Goal: Task Accomplishment & Management: Manage account settings

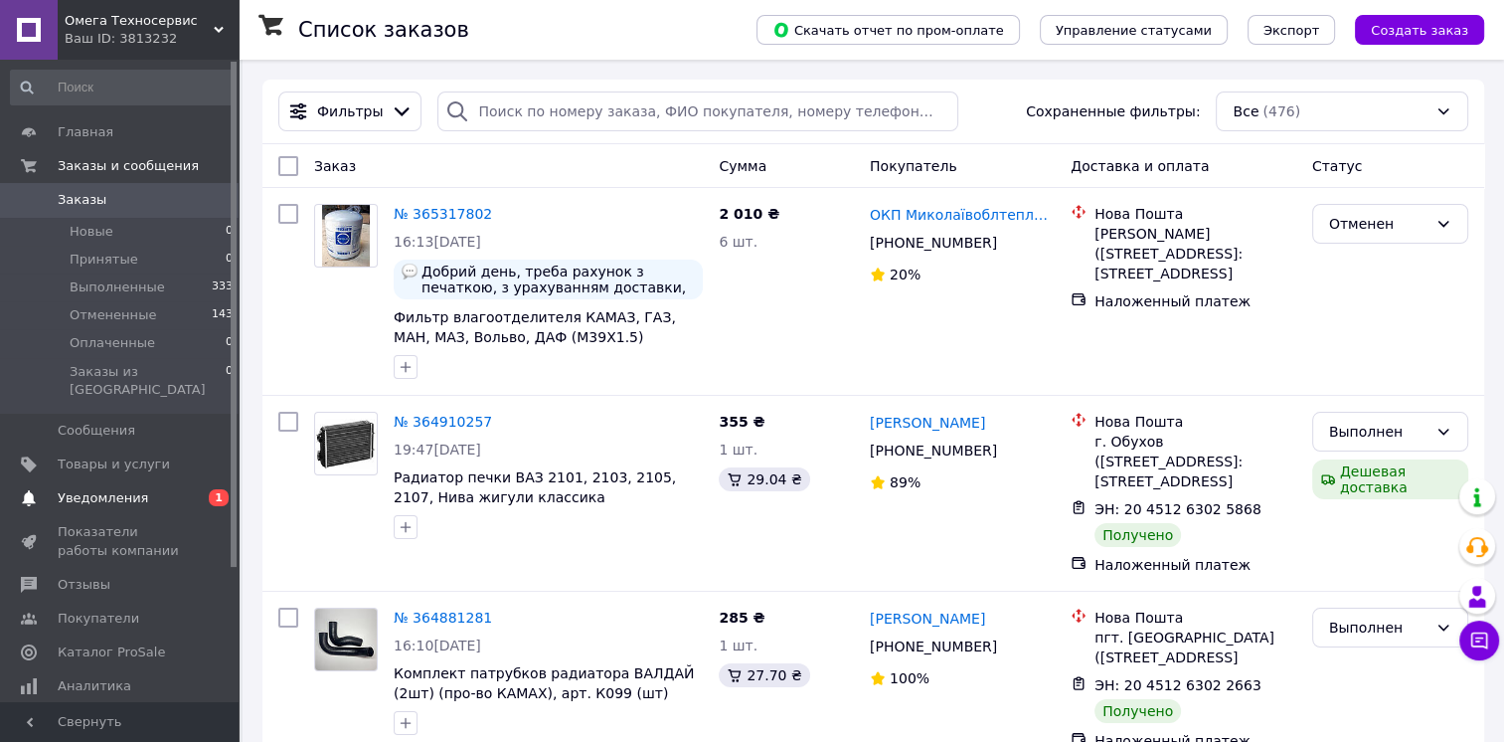
click at [212, 481] on link "Уведомления 0 1" at bounding box center [122, 498] width 245 height 34
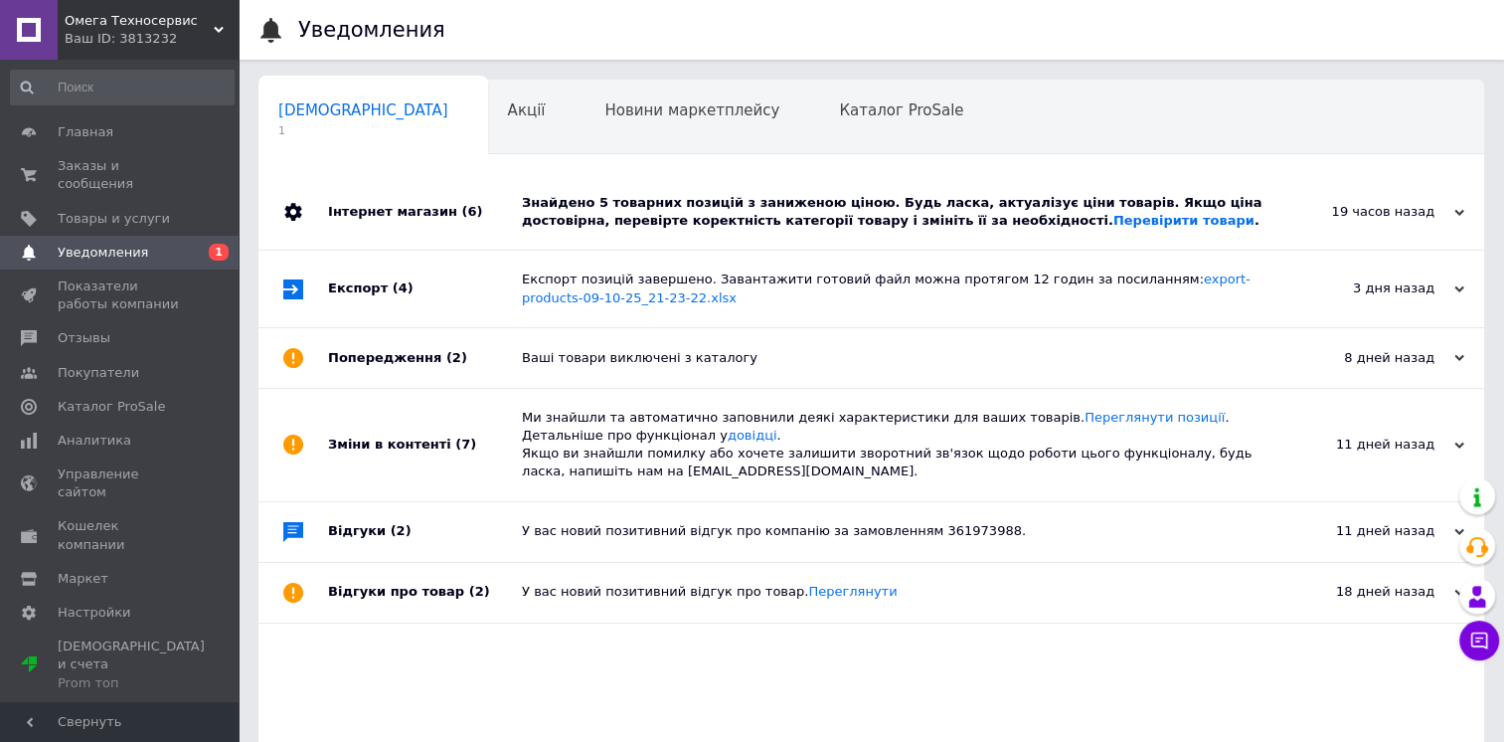
click at [501, 203] on div "Інтернет магазин (6)" at bounding box center [425, 212] width 194 height 76
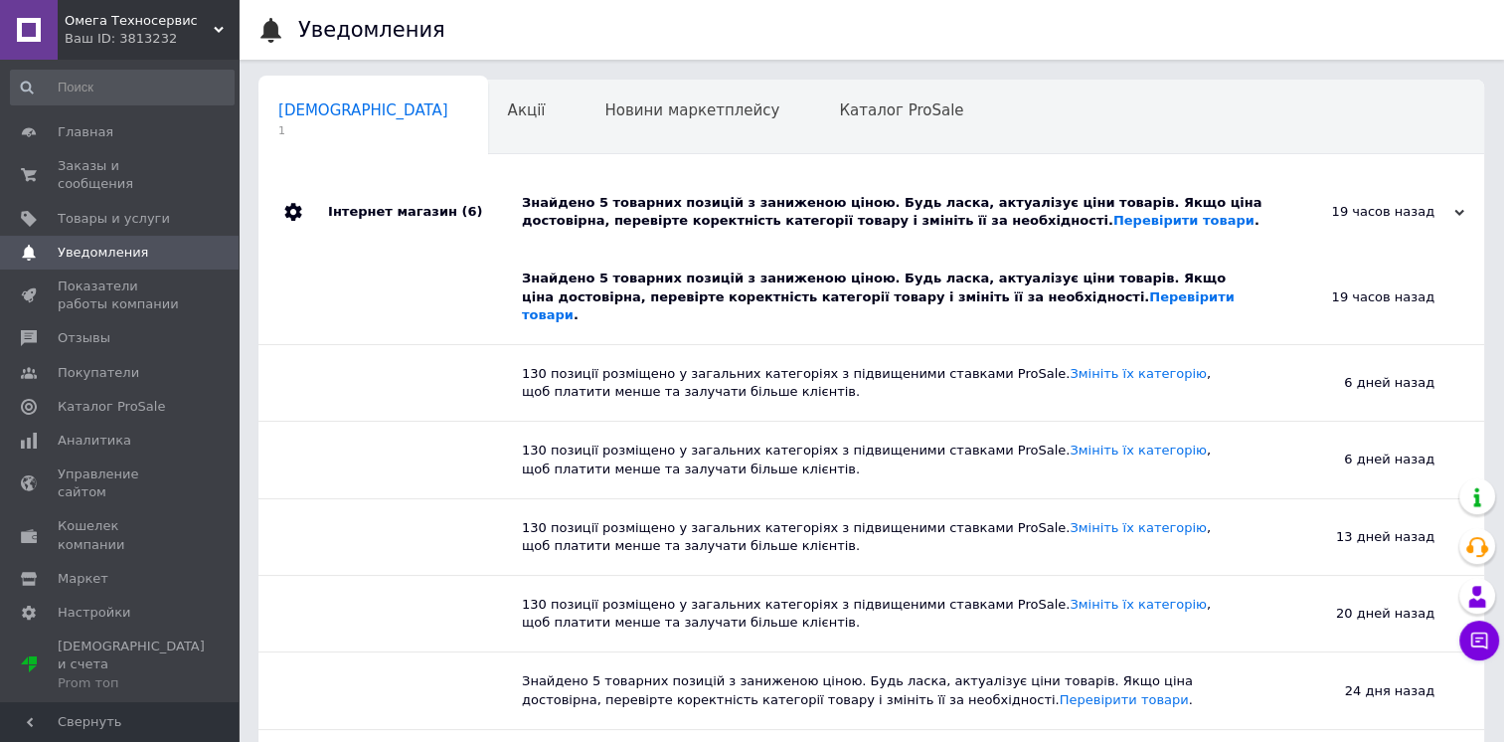
click at [501, 203] on div "Інтернет магазин (6)" at bounding box center [425, 212] width 194 height 76
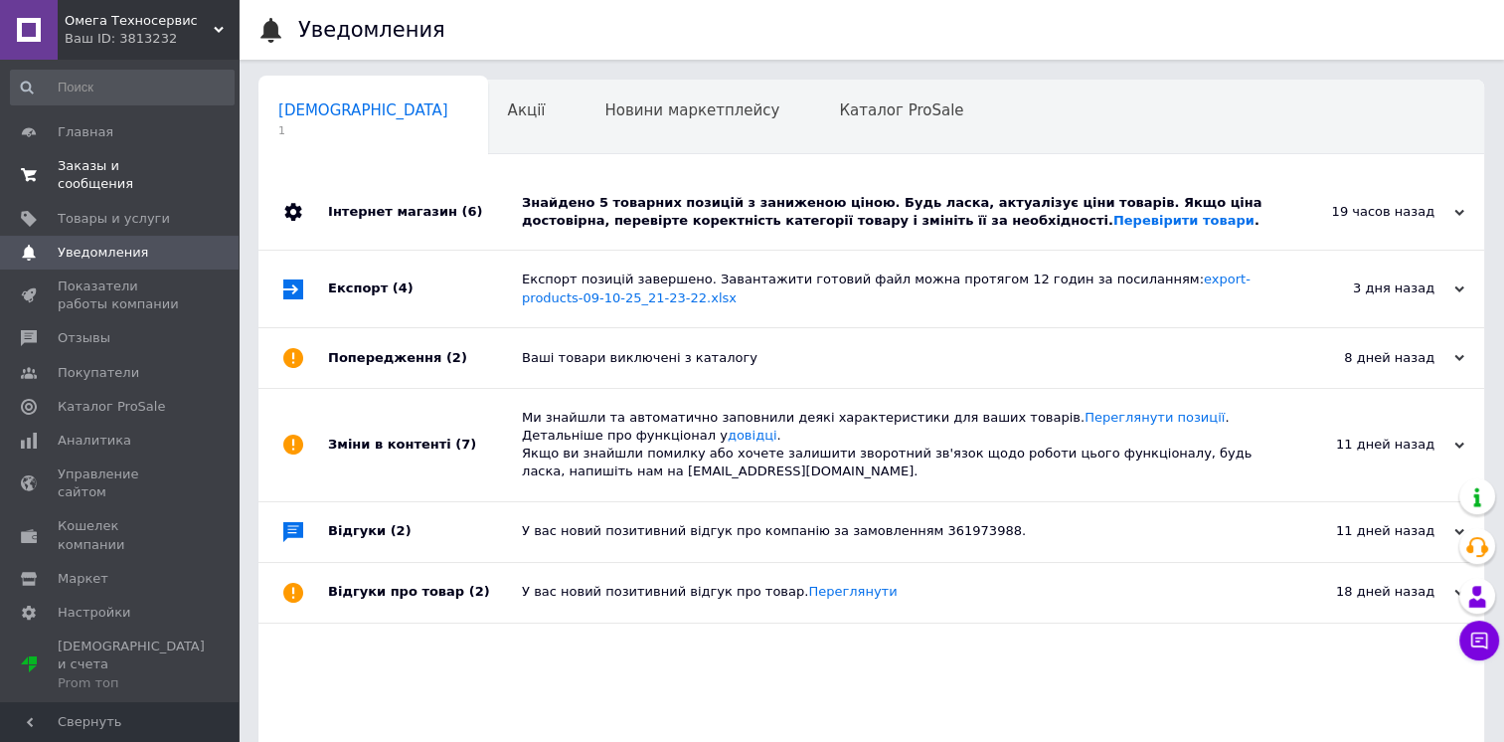
click at [135, 173] on span "Заказы и сообщения" at bounding box center [121, 175] width 126 height 36
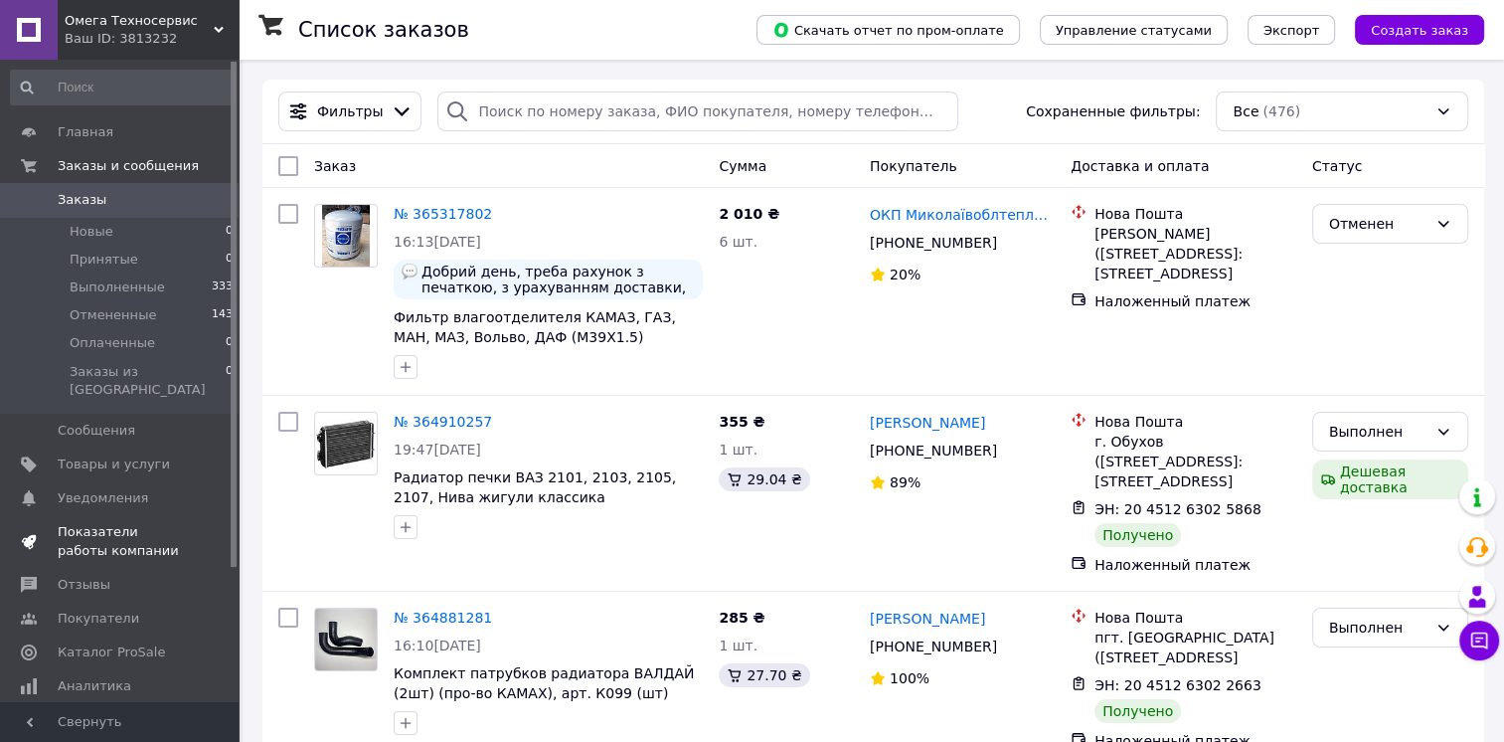
click at [175, 523] on span "Показатели работы компании" at bounding box center [121, 541] width 126 height 36
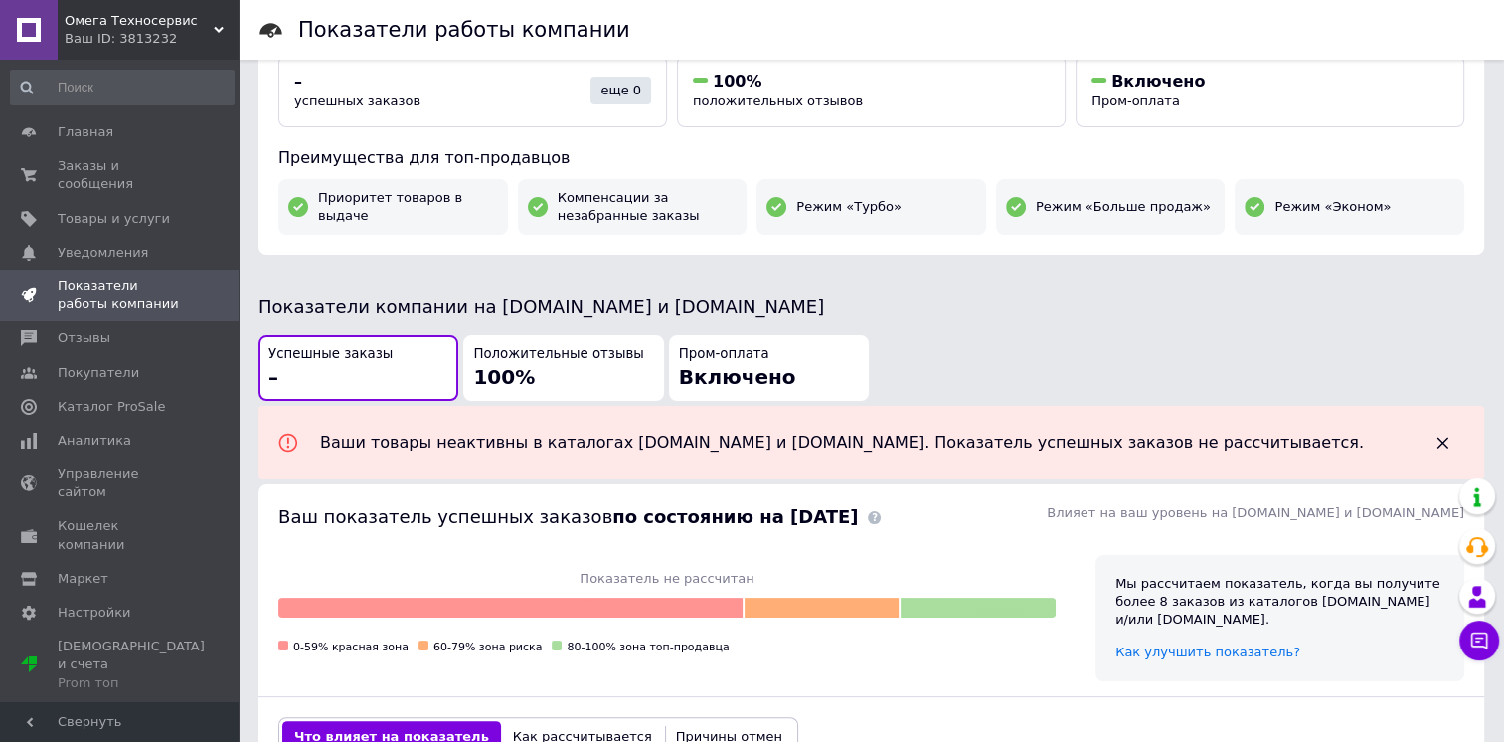
scroll to position [2, 0]
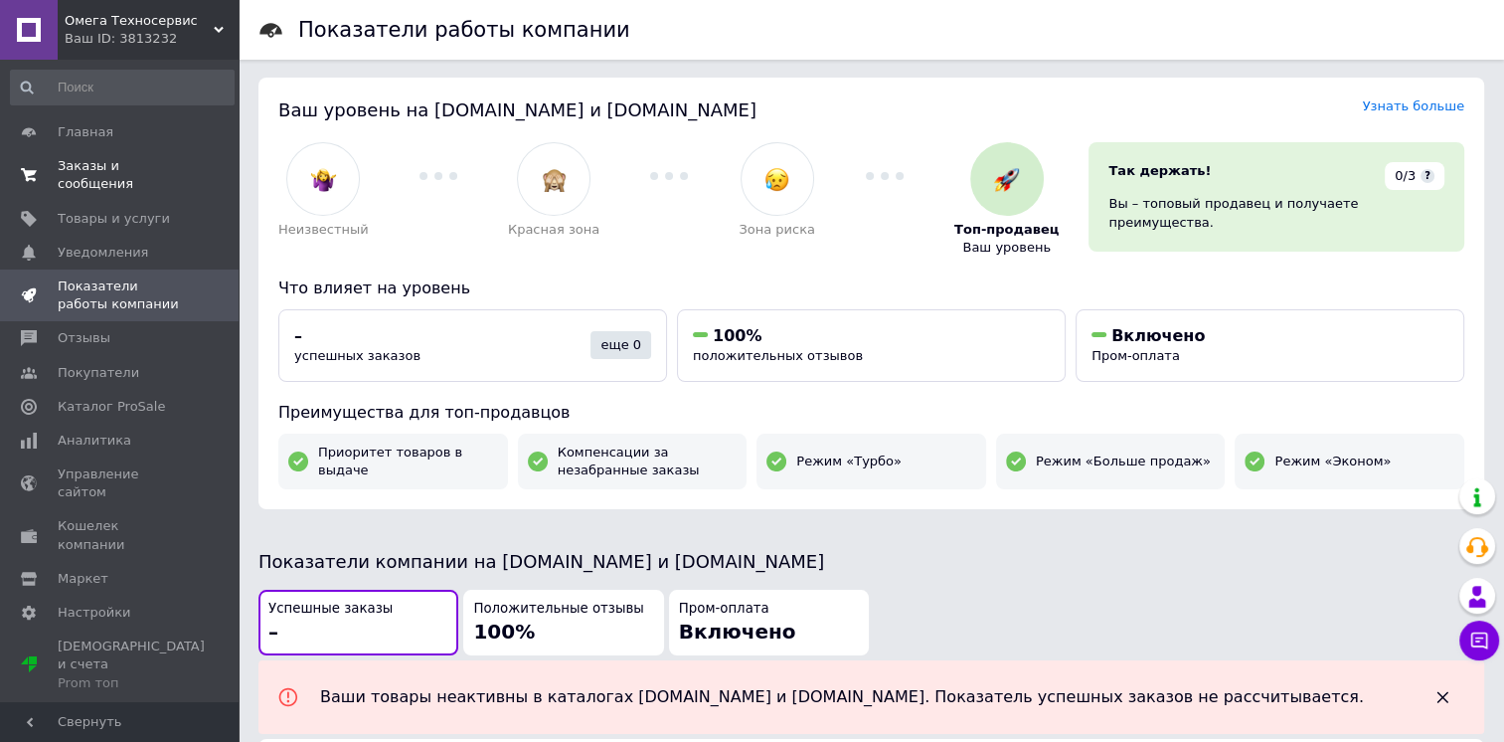
drag, startPoint x: 113, startPoint y: 166, endPoint x: 155, endPoint y: 173, distance: 42.3
click at [113, 166] on span "Заказы и сообщения" at bounding box center [121, 175] width 126 height 36
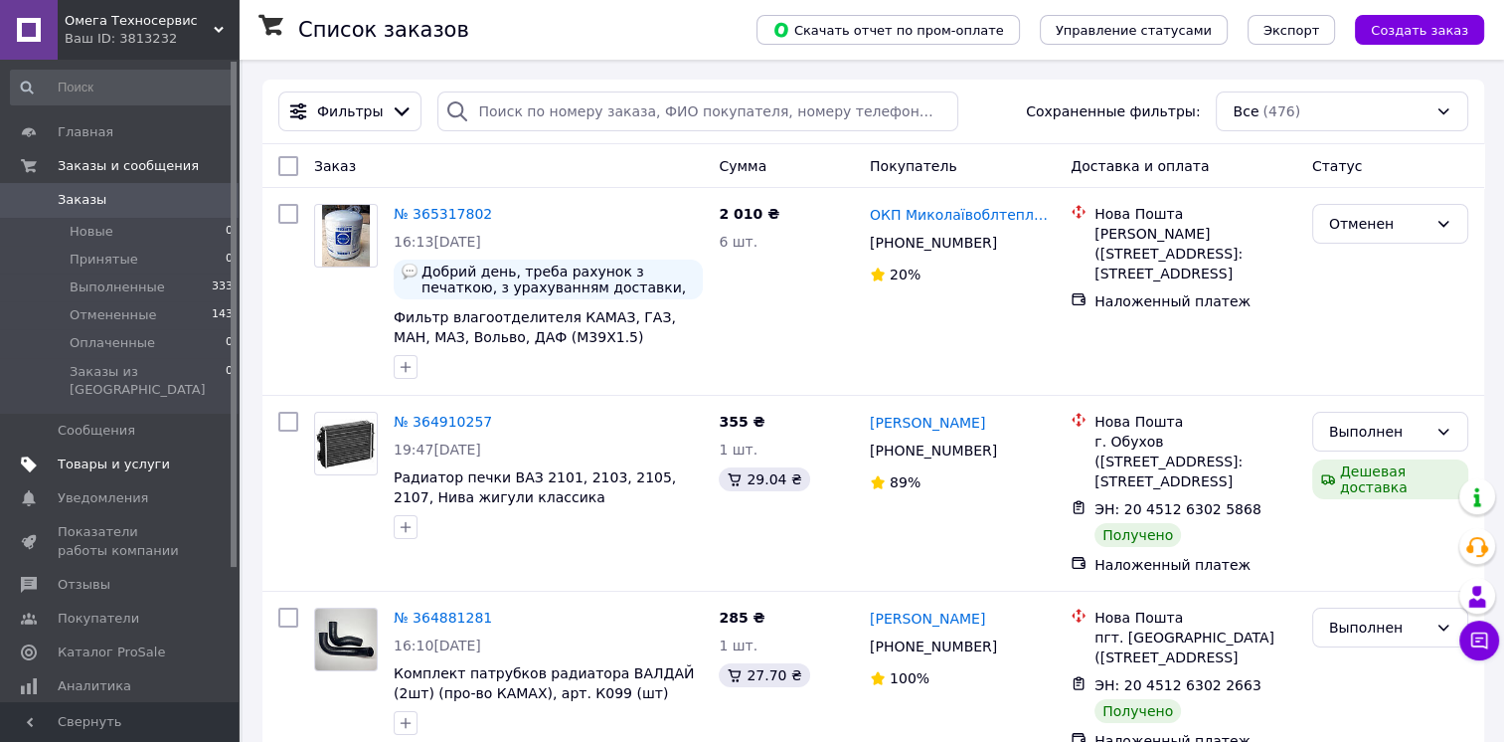
click at [177, 455] on span "Товары и услуги" at bounding box center [121, 464] width 126 height 18
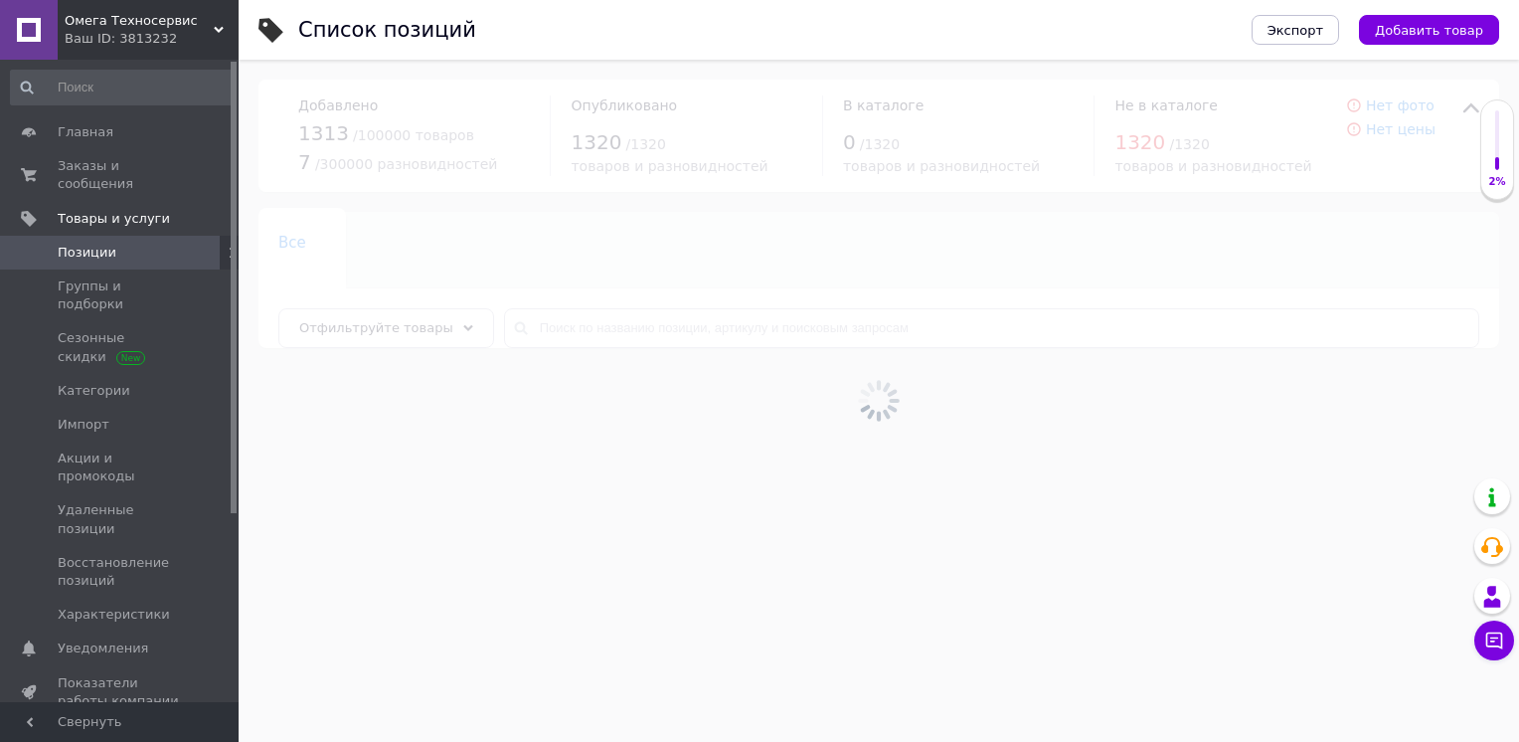
click at [727, 324] on div at bounding box center [879, 401] width 1281 height 682
click at [727, 324] on input "text" at bounding box center [991, 328] width 975 height 40
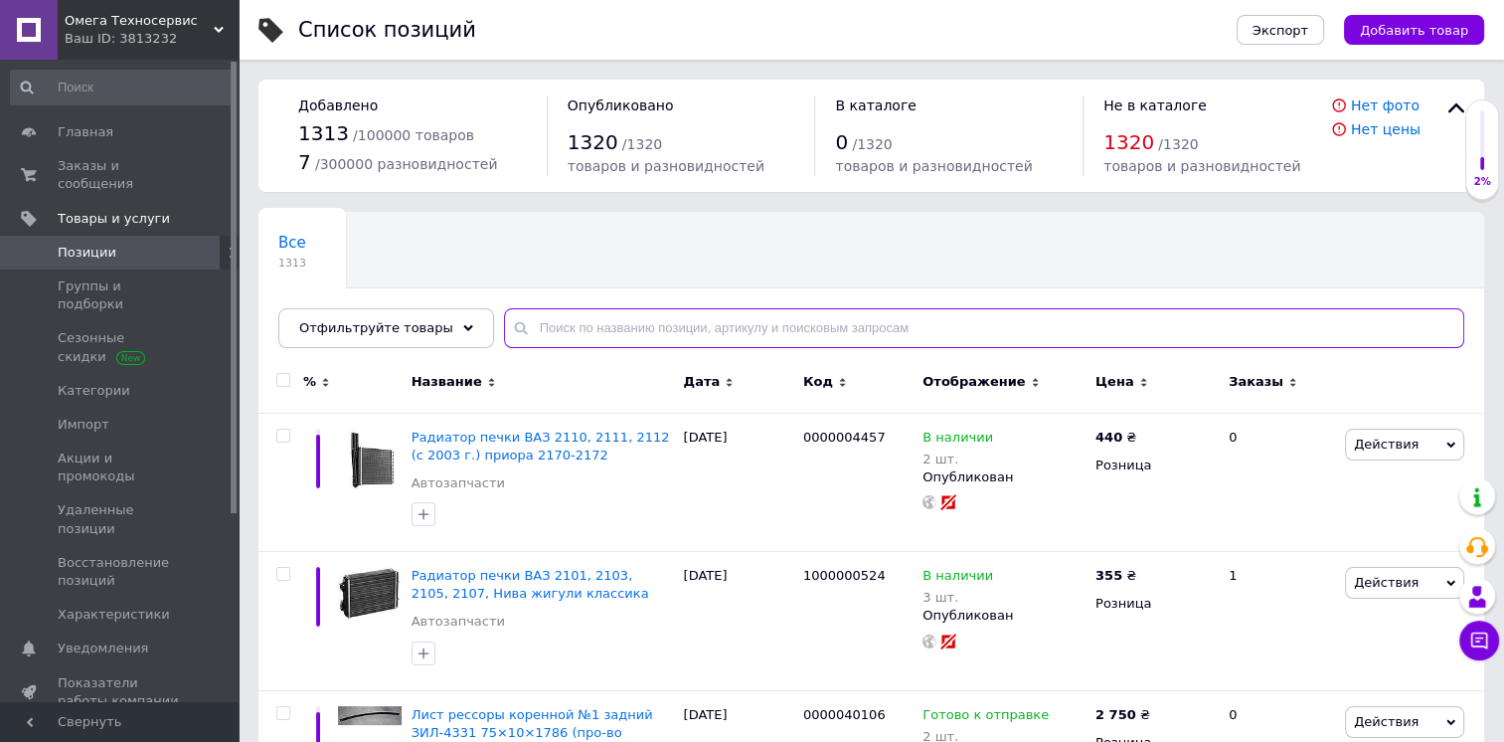
paste input "Портативная зарядная станция Tig Fox"
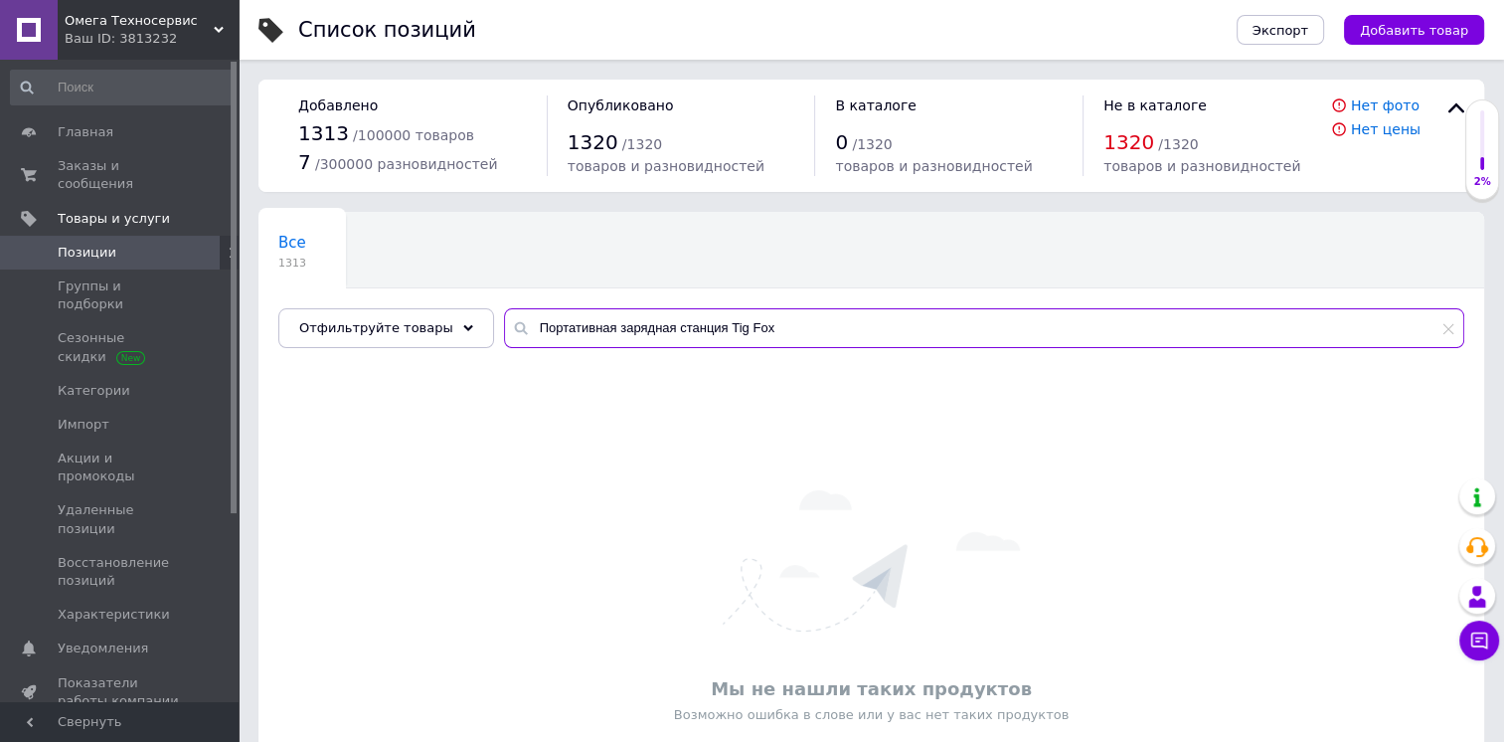
drag, startPoint x: 756, startPoint y: 329, endPoint x: 649, endPoint y: 334, distance: 106.5
click at [649, 334] on input "Портативная зарядная станция Tig Fox" at bounding box center [984, 328] width 960 height 40
type input "Портативная зарядная"
click at [700, 329] on input "Портативная зарядная" at bounding box center [984, 328] width 960 height 40
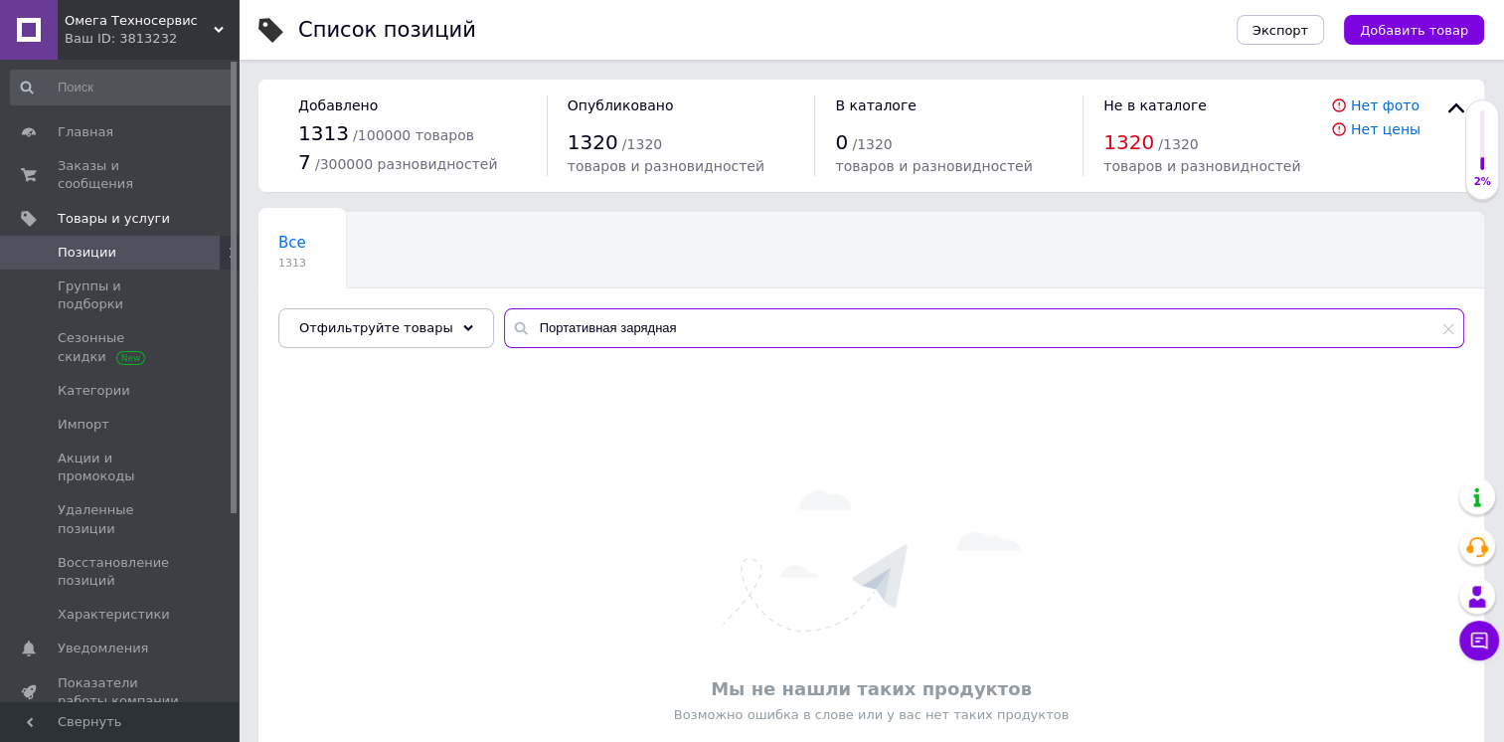
click at [700, 329] on input "Портативная зарядная" at bounding box center [984, 328] width 960 height 40
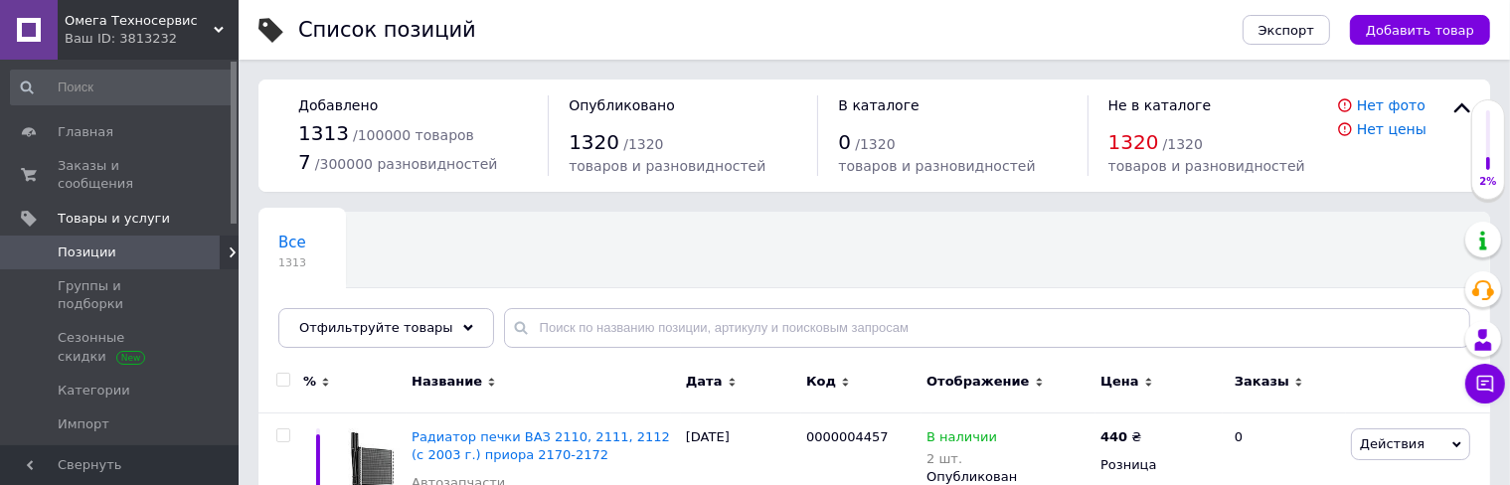
drag, startPoint x: 126, startPoint y: 178, endPoint x: 1436, endPoint y: 12, distance: 1319.8
